Goal: Check status: Check status

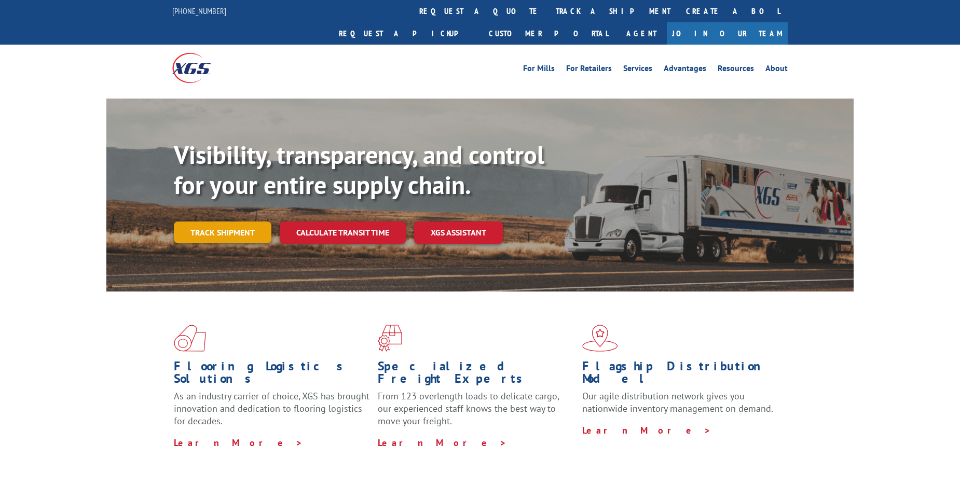
click at [239, 222] on link "Track shipment" at bounding box center [223, 233] width 98 height 22
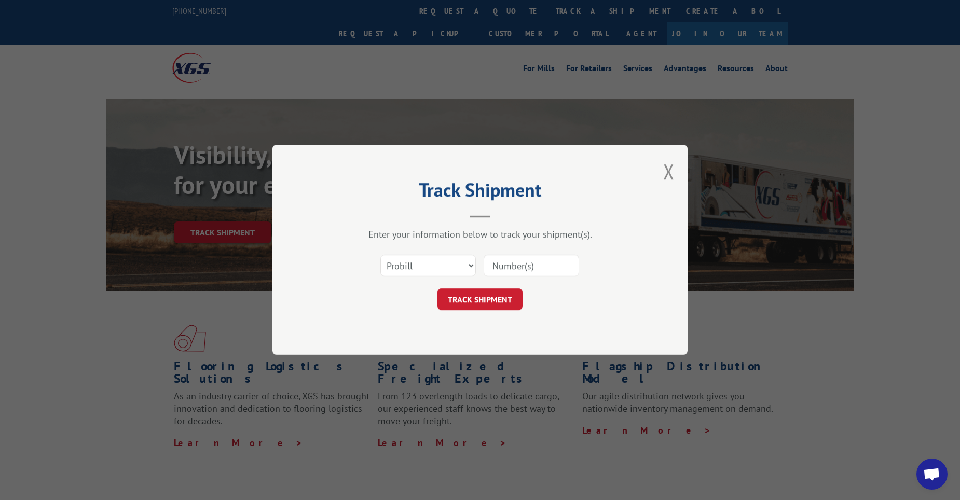
click at [513, 261] on input at bounding box center [530, 266] width 95 height 22
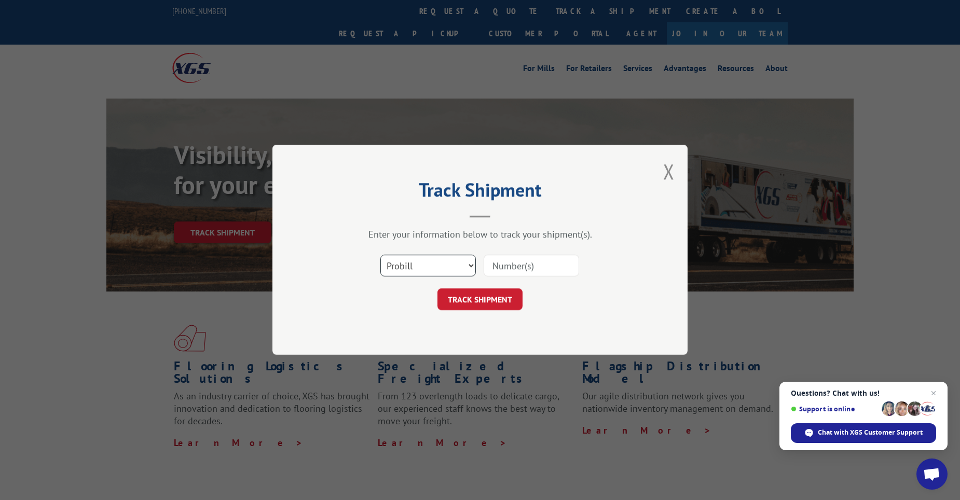
click at [467, 263] on select "Select category... Probill BOL PO" at bounding box center [427, 266] width 95 height 22
select select "bol"
click at [380, 255] on select "Select category... Probill BOL PO" at bounding box center [427, 266] width 95 height 22
click at [519, 268] on input at bounding box center [530, 266] width 95 height 22
type input "2841062"
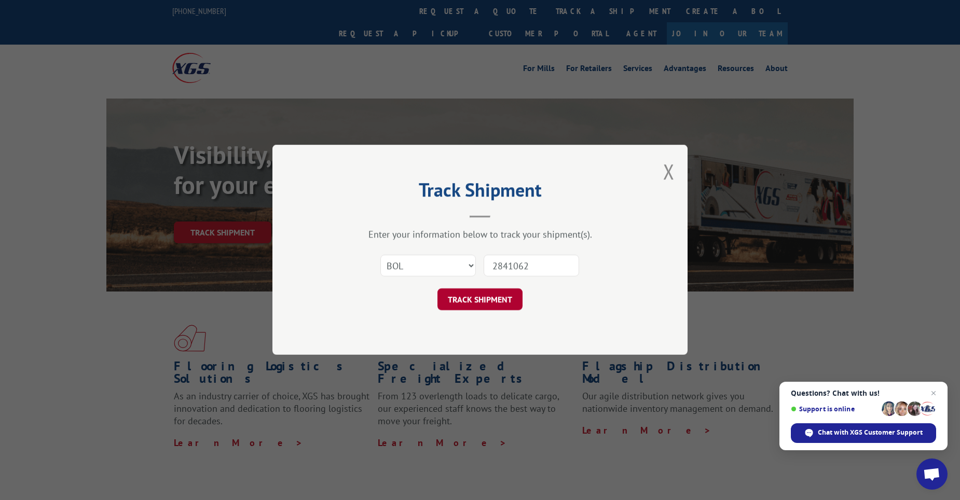
click at [450, 289] on button "TRACK SHIPMENT" at bounding box center [479, 300] width 85 height 22
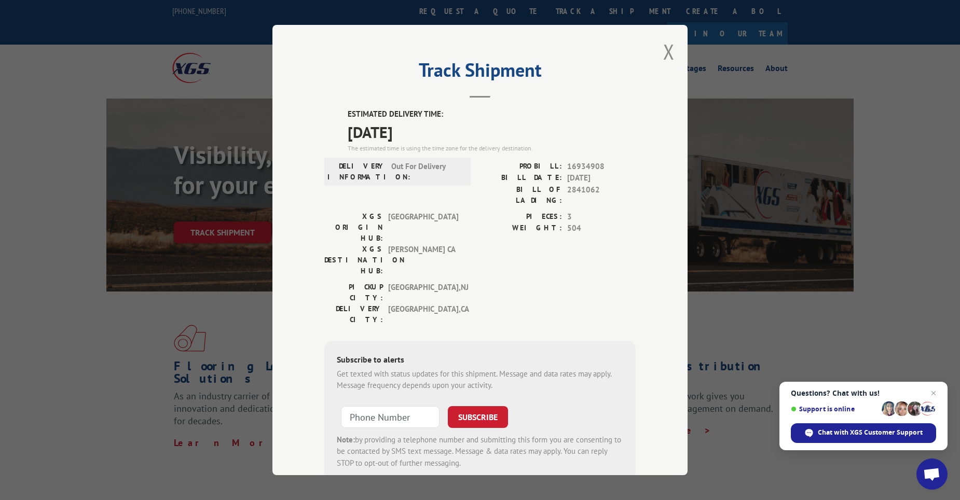
click at [536, 341] on div "Subscribe to alerts Get texted with status updates for this shipment. Message a…" at bounding box center [479, 411] width 311 height 141
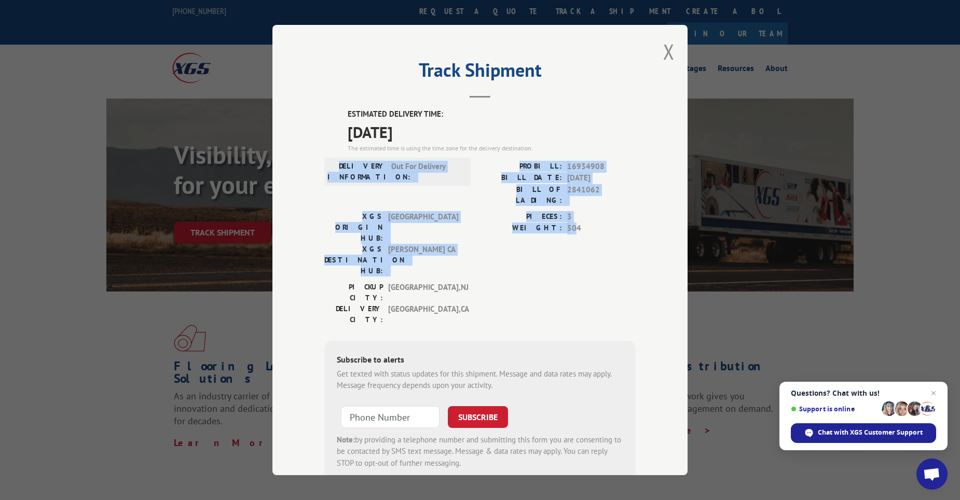
drag, startPoint x: 573, startPoint y: 218, endPoint x: 323, endPoint y: 169, distance: 255.4
click at [324, 169] on div "ESTIMATED DELIVERY TIME: [DATE] The estimated time is using the time zone for t…" at bounding box center [479, 294] width 311 height 373
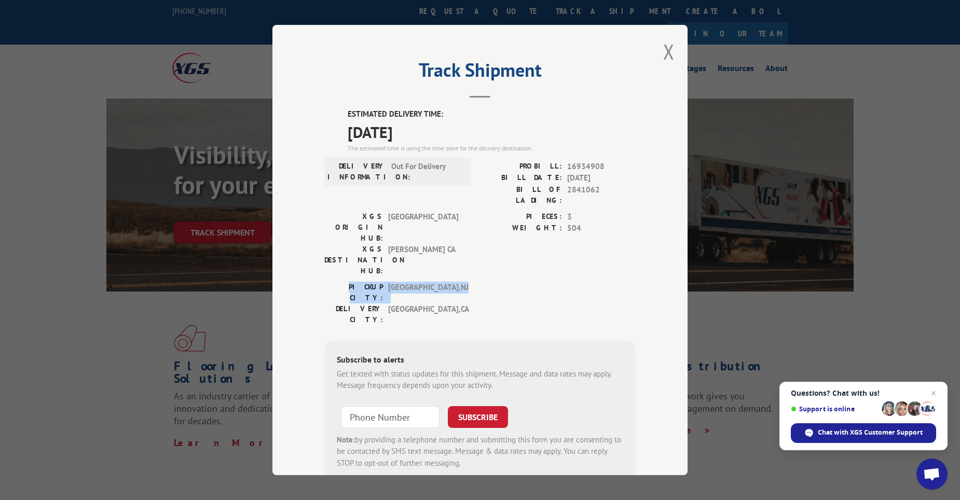
drag, startPoint x: 577, startPoint y: 240, endPoint x: 521, endPoint y: 256, distance: 57.9
click at [521, 256] on div "ESTIMATED DELIVERY TIME: [DATE] The estimated time is using the time zone for t…" at bounding box center [479, 294] width 311 height 373
click at [466, 232] on div "XGS ORIGIN HUB: BALTIMORE XGS DESTINATION HUB: TRACY [GEOGRAPHIC_DATA] PIECES: …" at bounding box center [479, 246] width 311 height 71
click at [654, 61] on div "Track Shipment ESTIMATED DELIVERY TIME: [DATE] The estimated time is using the …" at bounding box center [479, 250] width 415 height 450
click at [668, 51] on button "Close modal" at bounding box center [668, 51] width 11 height 27
